Goal: Navigation & Orientation: Understand site structure

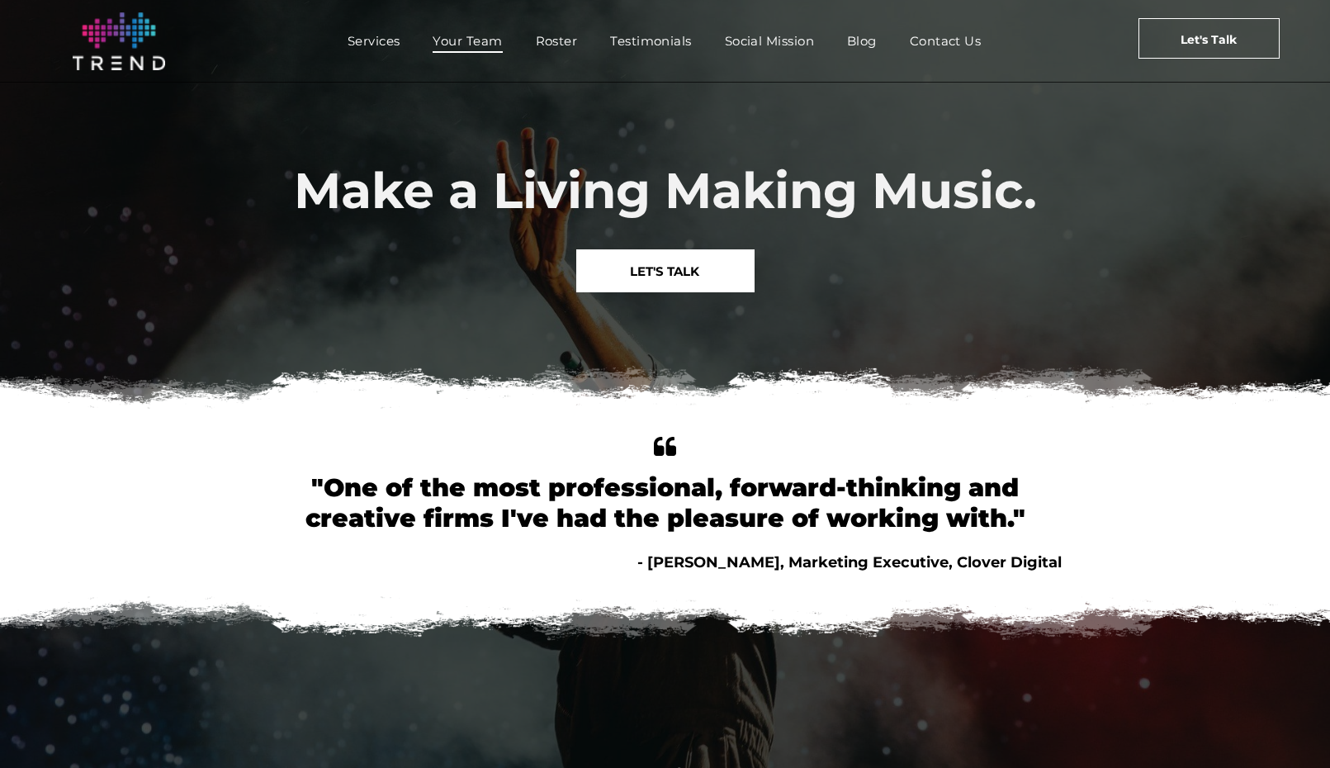
click at [468, 46] on span "Your Team" at bounding box center [467, 41] width 69 height 24
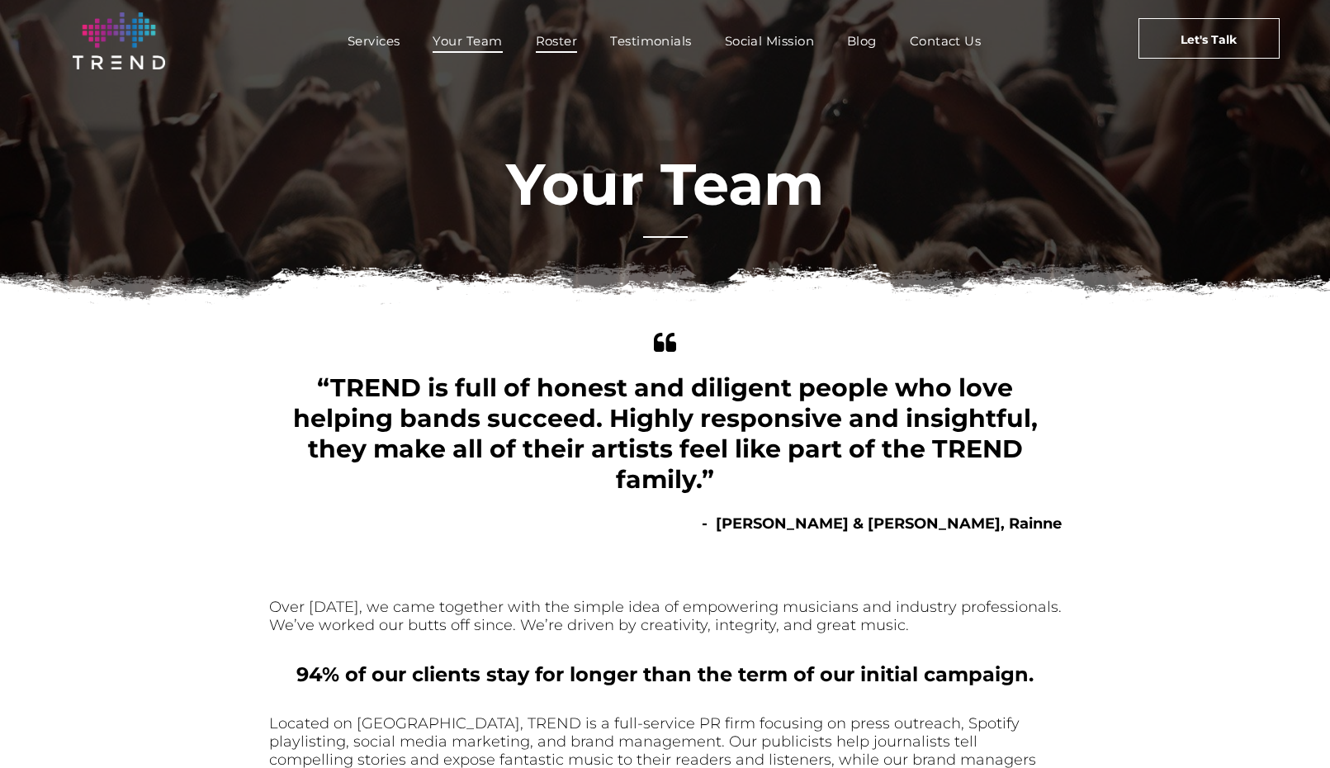
click at [552, 46] on span "Roster" at bounding box center [557, 41] width 42 height 24
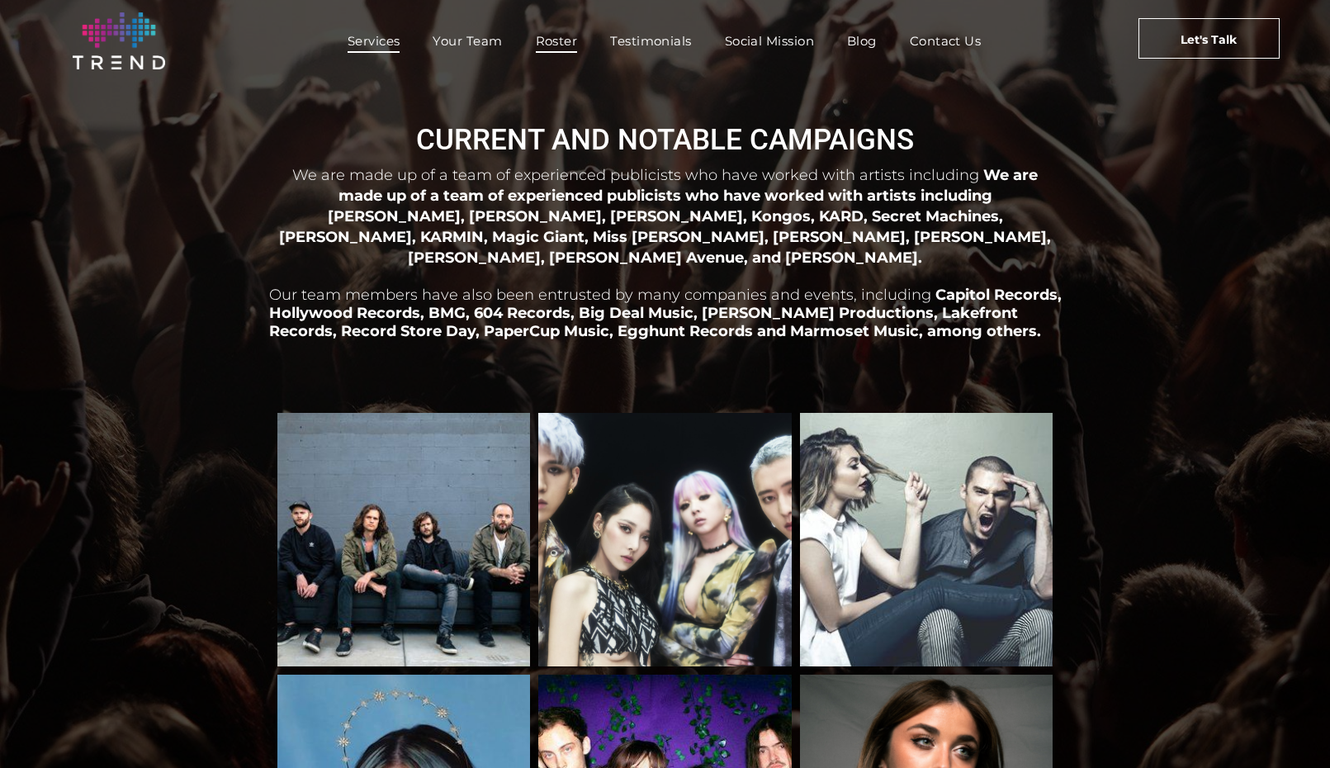
click at [369, 39] on span "Services" at bounding box center [374, 41] width 53 height 24
